Goal: Task Accomplishment & Management: Manage account settings

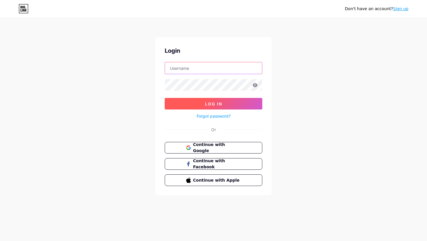
type input "[EMAIL_ADDRESS][DOMAIN_NAME]"
click at [246, 101] on button "Log In" at bounding box center [213, 104] width 97 height 12
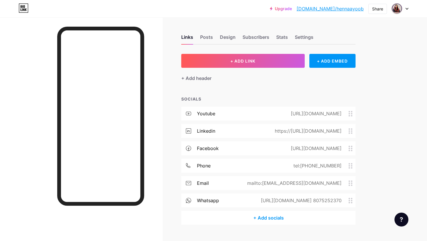
click at [348, 113] on icon at bounding box center [350, 114] width 4 height 6
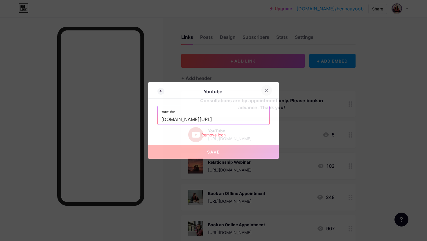
click at [266, 89] on icon at bounding box center [266, 90] width 5 height 5
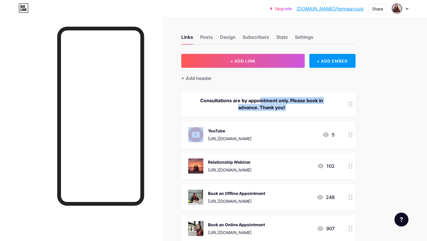
drag, startPoint x: 250, startPoint y: 125, endPoint x: 259, endPoint y: 81, distance: 45.0
click at [388, 82] on div "Upgrade [DOMAIN_NAME]/hennaa... [DOMAIN_NAME]/hennaayoob Share Switch accounts …" at bounding box center [213, 240] width 427 height 481
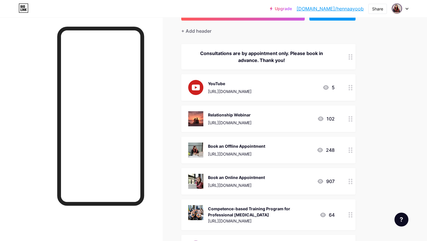
scroll to position [50, 0]
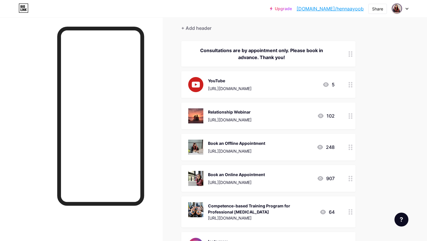
click at [350, 117] on icon at bounding box center [350, 116] width 4 height 6
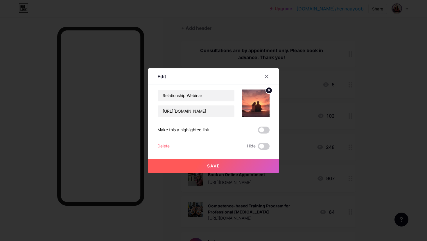
click at [165, 146] on div "Delete" at bounding box center [163, 146] width 12 height 7
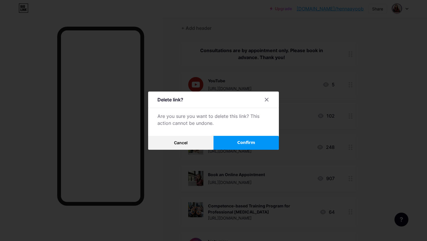
click at [261, 141] on button "Confirm" at bounding box center [245, 143] width 65 height 14
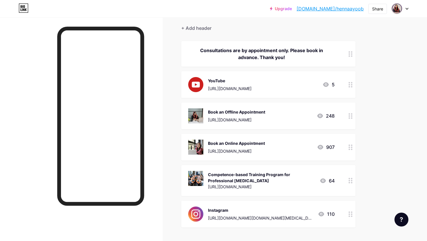
click at [352, 181] on icon at bounding box center [350, 181] width 4 height 6
click at [169, 146] on div "Delete" at bounding box center [163, 146] width 12 height 7
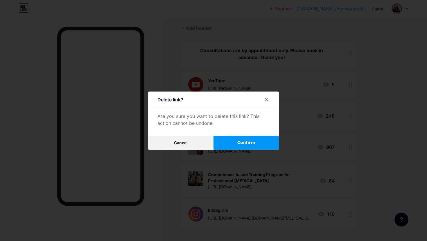
click at [242, 140] on button "Confirm" at bounding box center [245, 143] width 65 height 14
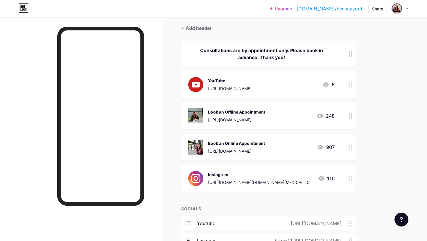
click at [349, 87] on circle at bounding box center [348, 86] width 1 height 1
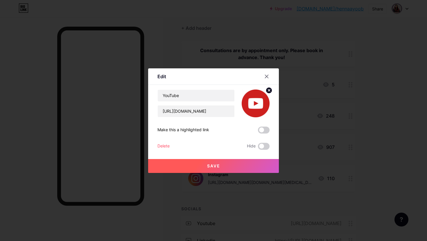
click at [165, 145] on div "Delete" at bounding box center [163, 146] width 12 height 7
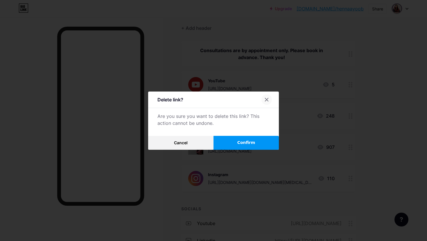
click at [267, 99] on icon at bounding box center [266, 99] width 3 height 3
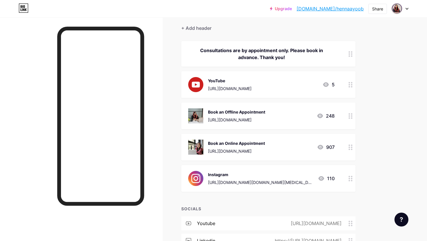
click at [275, 148] on div "Book an Online Appointment [URL][DOMAIN_NAME] 907" at bounding box center [261, 147] width 146 height 15
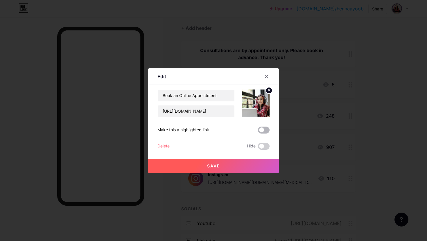
click at [264, 132] on span at bounding box center [264, 130] width 12 height 7
click at [258, 132] on input "checkbox" at bounding box center [258, 132] width 0 height 0
click at [239, 163] on button "Save" at bounding box center [213, 166] width 131 height 14
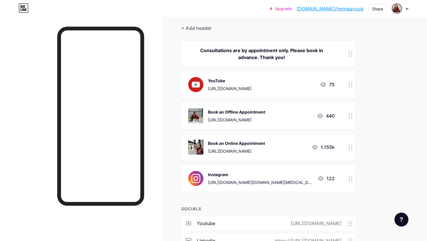
click at [298, 115] on div "Book an Offline Appointment [URL][DOMAIN_NAME] 440" at bounding box center [261, 116] width 146 height 15
click at [268, 80] on div at bounding box center [266, 76] width 10 height 10
click at [350, 181] on div at bounding box center [350, 178] width 10 height 27
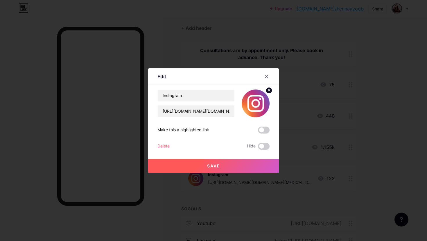
drag, startPoint x: 350, startPoint y: 181, endPoint x: 310, endPoint y: 142, distance: 56.2
click at [310, 144] on div at bounding box center [213, 120] width 427 height 241
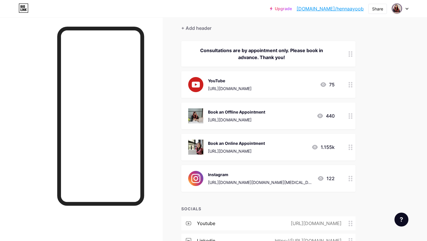
click at [251, 90] on div "[URL][DOMAIN_NAME]" at bounding box center [230, 89] width 44 height 6
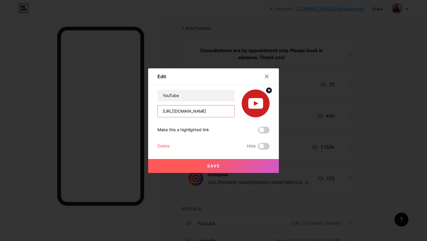
click at [223, 109] on input "[URL][DOMAIN_NAME]" at bounding box center [196, 112] width 77 height 12
drag, startPoint x: 163, startPoint y: 110, endPoint x: 245, endPoint y: 113, distance: 82.2
click at [245, 113] on div "YouTube [URL][DOMAIN_NAME]" at bounding box center [213, 104] width 112 height 28
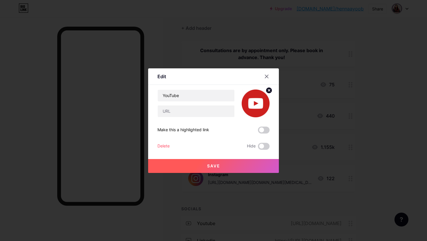
click at [167, 146] on div "Delete" at bounding box center [163, 146] width 12 height 7
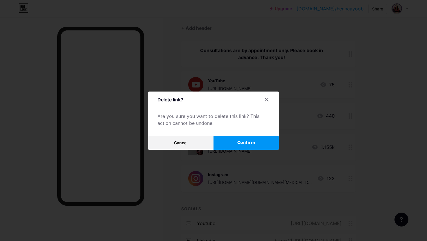
click at [247, 147] on button "Confirm" at bounding box center [245, 143] width 65 height 14
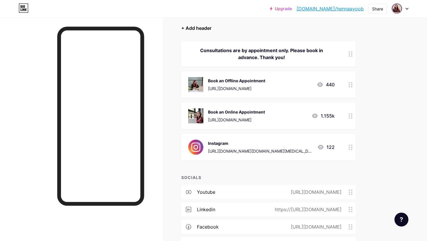
click at [197, 28] on div "+ Add header" at bounding box center [196, 28] width 30 height 7
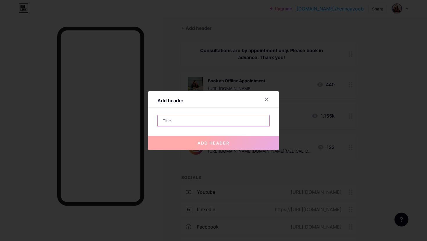
click at [189, 124] on input "text" at bounding box center [213, 121] width 111 height 12
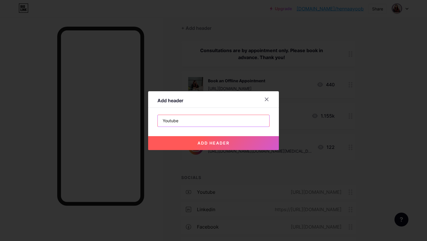
type input "Youtube"
click at [191, 145] on button "add header" at bounding box center [213, 143] width 131 height 14
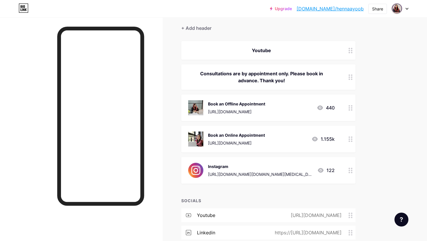
click at [351, 52] on circle at bounding box center [351, 52] width 1 height 1
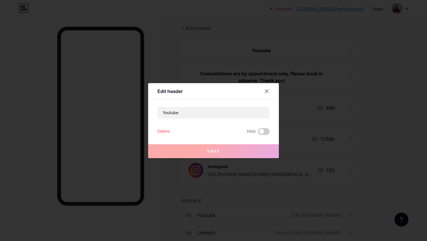
click at [157, 131] on div "Delete" at bounding box center [163, 131] width 12 height 7
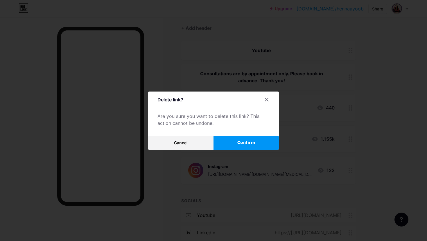
click at [233, 140] on button "Confirm" at bounding box center [245, 143] width 65 height 14
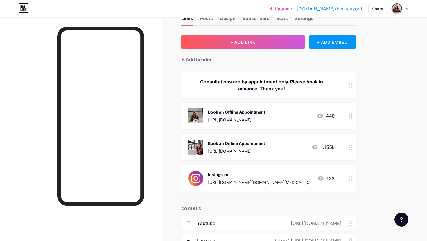
scroll to position [18, 0]
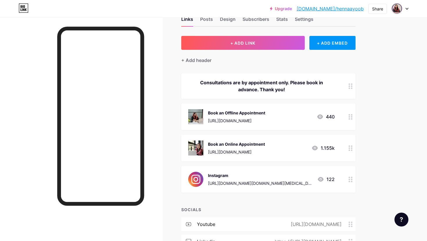
click at [289, 35] on div "Links Posts Design Subscribers Stats Settings + ADD LINK + ADD EMBED + Add head…" at bounding box center [190, 182] width 380 height 366
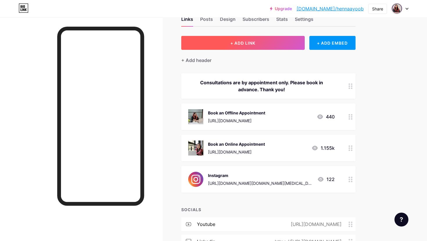
click at [280, 47] on button "+ ADD LINK" at bounding box center [242, 43] width 123 height 14
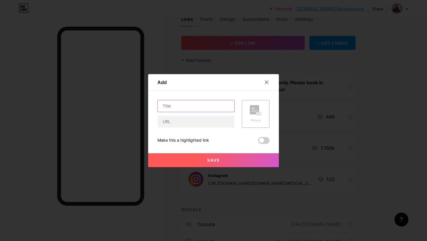
click at [196, 105] on input "text" at bounding box center [196, 106] width 77 height 12
type input "Youtube"
click at [168, 126] on input "text" at bounding box center [196, 122] width 77 height 12
paste input "[URL][DOMAIN_NAME]"
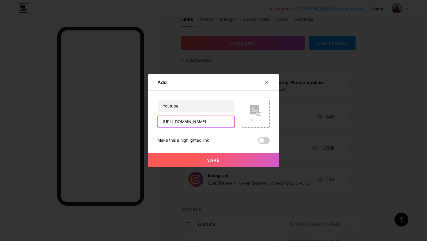
type input "[URL][DOMAIN_NAME]"
click at [203, 159] on button "Save" at bounding box center [213, 161] width 131 height 14
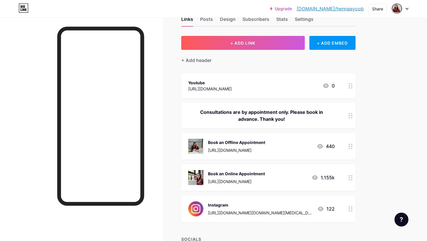
click at [232, 84] on div "Youtube" at bounding box center [210, 83] width 44 height 6
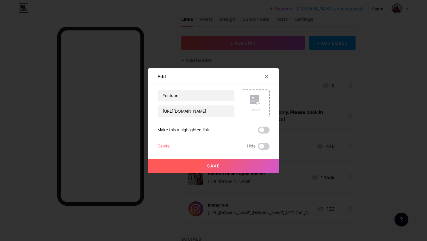
click at [167, 147] on div "Delete" at bounding box center [163, 146] width 12 height 7
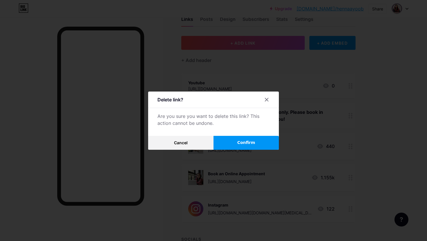
click at [231, 140] on button "Confirm" at bounding box center [245, 143] width 65 height 14
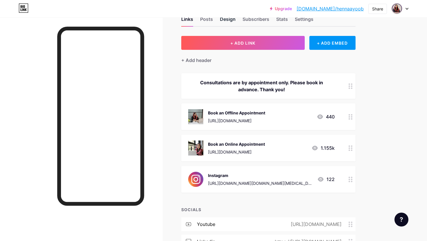
click at [226, 20] on div "Design" at bounding box center [228, 21] width 16 height 10
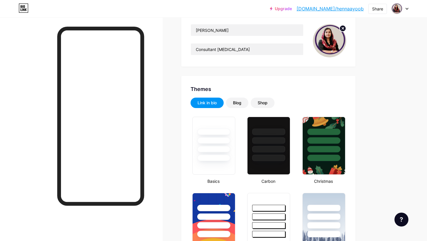
scroll to position [57, 0]
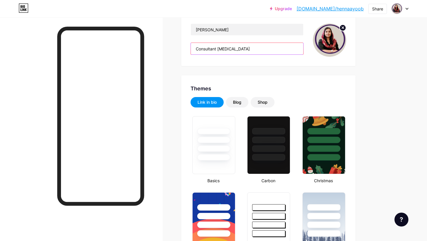
click at [249, 50] on input "Consultant [MEDICAL_DATA]" at bounding box center [247, 49] width 112 height 12
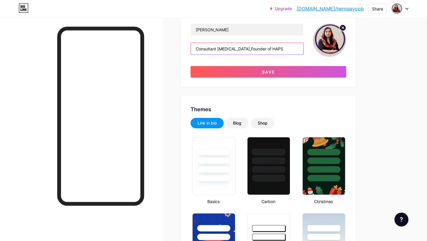
click at [245, 48] on input "Consultant [MEDICAL_DATA],Founder of HAPS" at bounding box center [247, 49] width 112 height 12
click at [244, 48] on input "Consultant [MEDICAL_DATA],Founder of HAPS" at bounding box center [247, 49] width 112 height 12
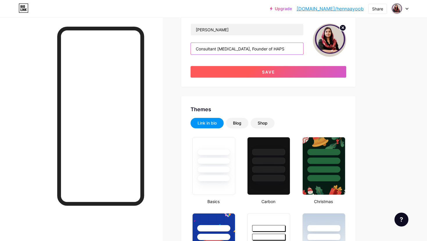
type input "Consultant [MEDICAL_DATA], Founder of HAPS"
click at [242, 74] on button "Save" at bounding box center [268, 72] width 156 height 12
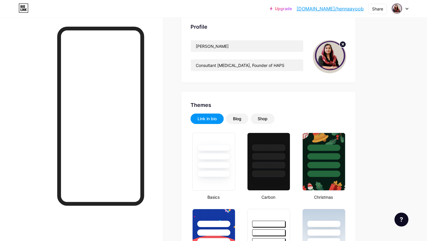
scroll to position [0, 0]
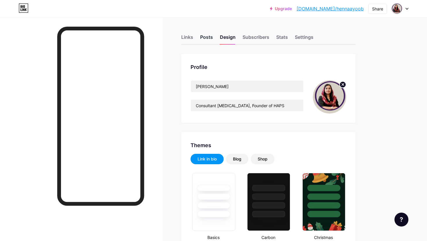
click at [204, 40] on div "Posts" at bounding box center [206, 39] width 13 height 10
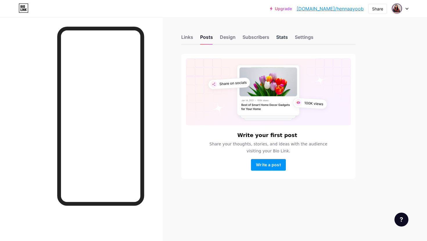
click at [279, 38] on div "Stats" at bounding box center [282, 39] width 12 height 10
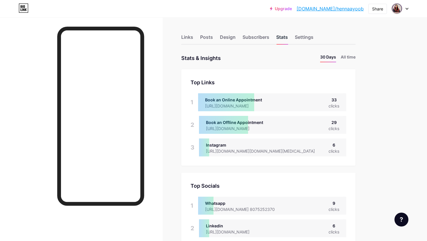
scroll to position [241, 427]
click at [304, 37] on div "Settings" at bounding box center [304, 39] width 19 height 10
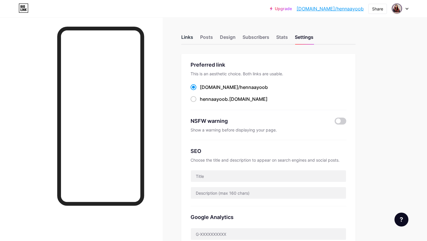
click at [186, 39] on div "Links" at bounding box center [187, 39] width 12 height 10
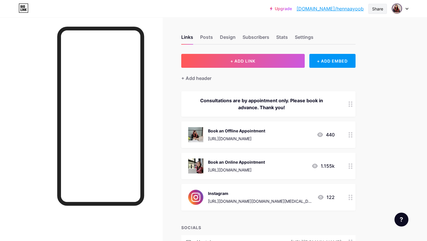
click at [375, 7] on div "Share" at bounding box center [377, 9] width 11 height 6
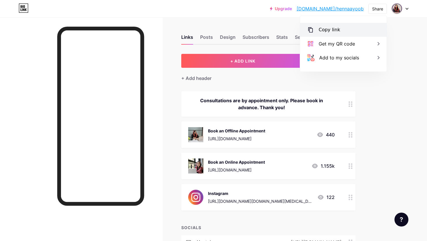
click at [335, 30] on div "Copy link" at bounding box center [328, 29] width 21 height 7
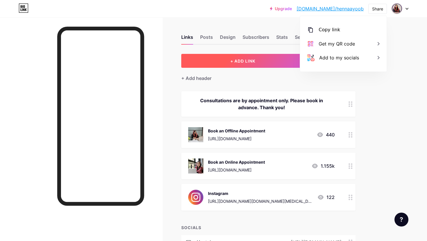
click at [268, 58] on button "+ ADD LINK" at bounding box center [242, 61] width 123 height 14
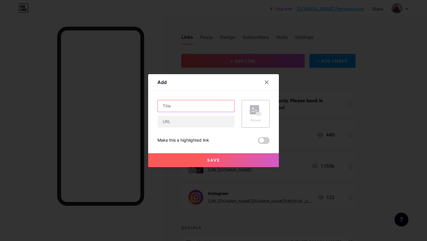
click at [220, 101] on input "text" at bounding box center [196, 106] width 77 height 12
type input "HAPS Booking"
click at [223, 123] on input "text" at bounding box center [196, 122] width 77 height 12
paste input "[URL][DOMAIN_NAME]"
type input "[URL][DOMAIN_NAME]"
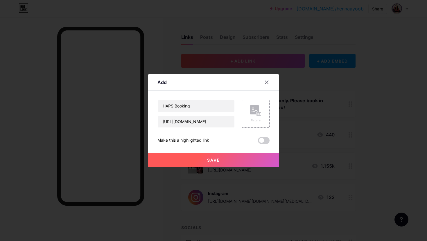
click at [215, 163] on button "Save" at bounding box center [213, 161] width 131 height 14
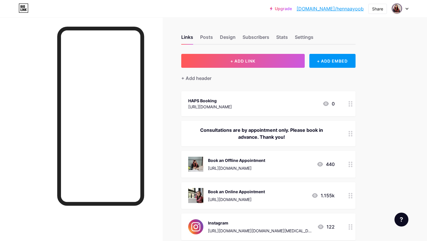
click at [250, 107] on div "HAPS Booking [URL][DOMAIN_NAME] 0" at bounding box center [261, 103] width 146 height 13
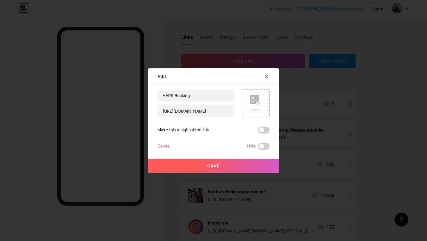
click at [261, 103] on rect at bounding box center [258, 103] width 5 height 3
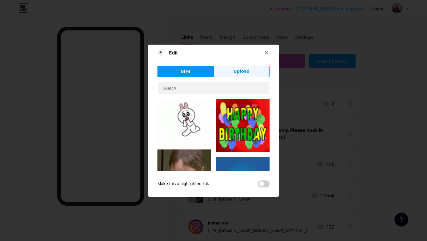
click at [232, 71] on button "Upload" at bounding box center [241, 72] width 56 height 12
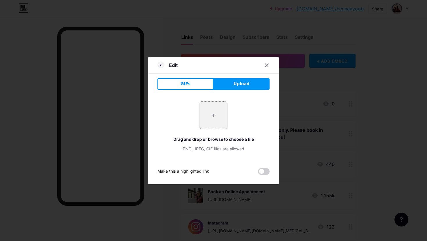
click at [209, 120] on input "file" at bounding box center [213, 115] width 27 height 27
type input "C:\fakepath\Haps logo.jpeg"
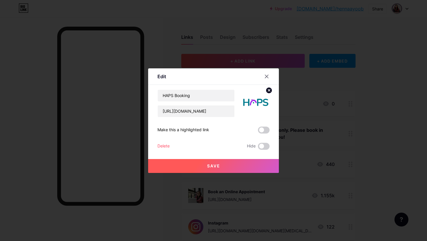
click at [241, 162] on button "Save" at bounding box center [213, 166] width 131 height 14
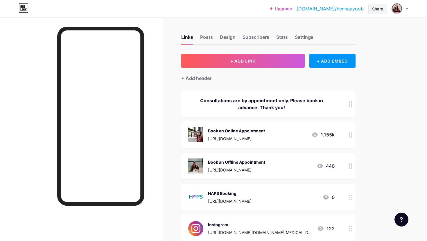
click at [377, 10] on div "Share" at bounding box center [377, 9] width 11 height 6
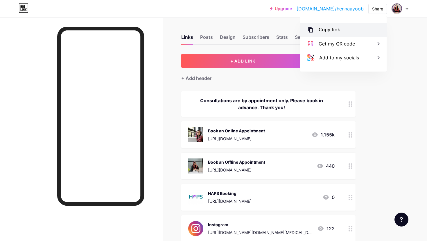
click at [329, 34] on div "Copy link" at bounding box center [343, 30] width 86 height 14
click at [324, 34] on div "Copy link" at bounding box center [343, 30] width 86 height 14
